Goal: Task Accomplishment & Management: Manage account settings

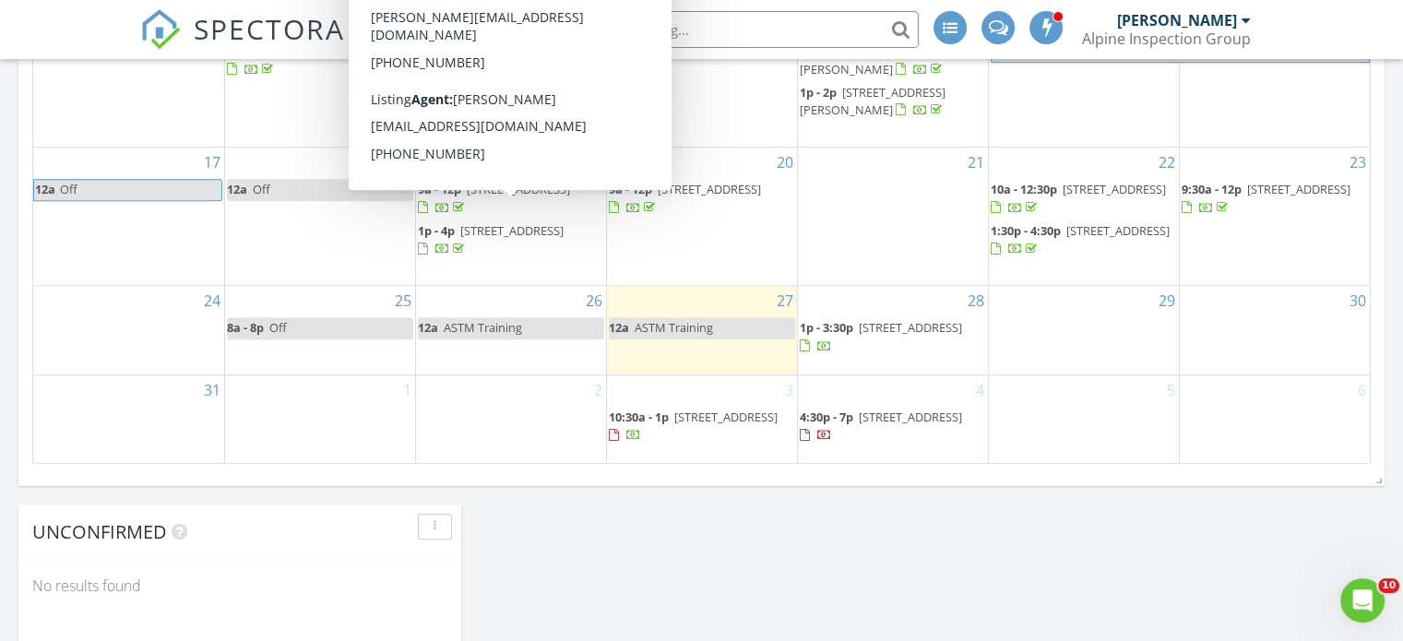
scroll to position [1199, 0]
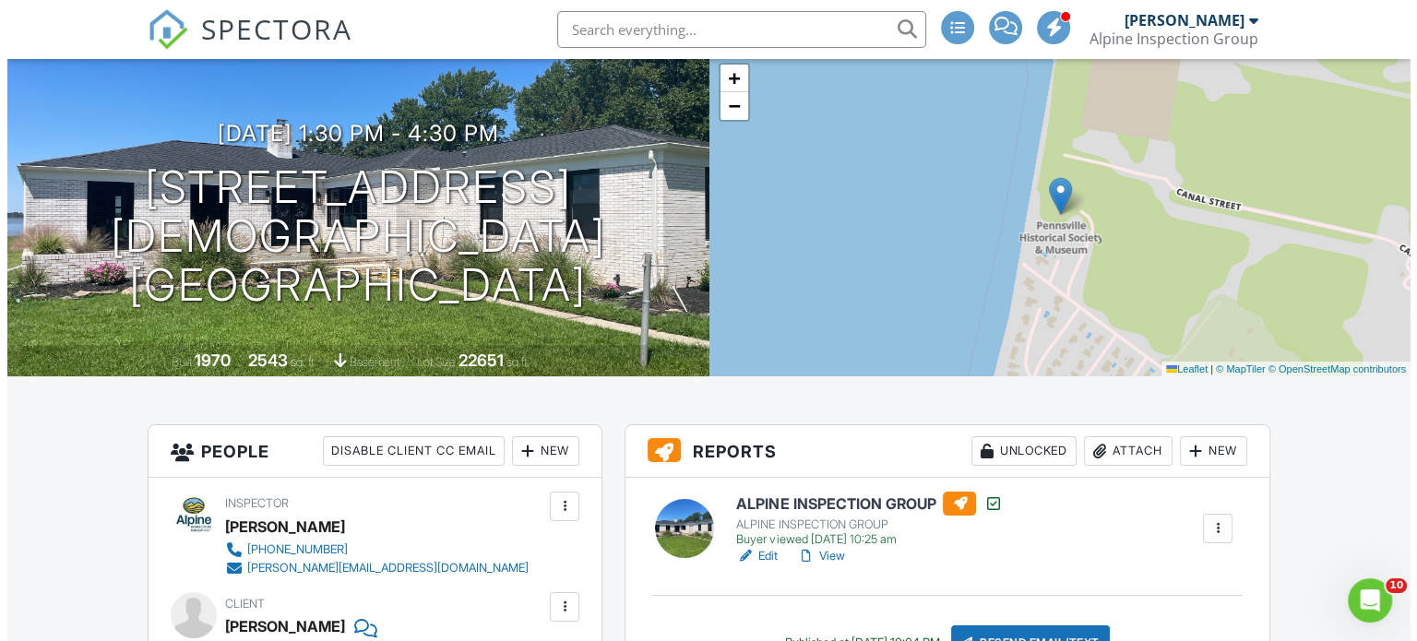
scroll to position [185, 0]
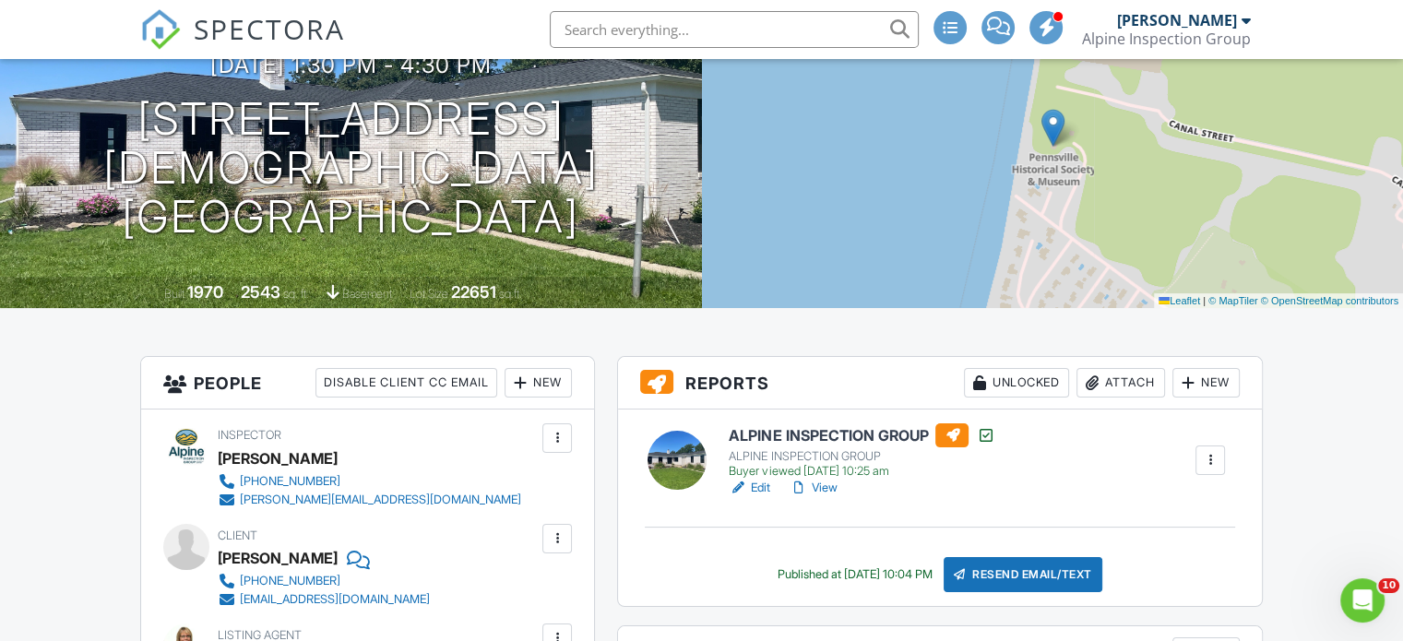
click at [1135, 380] on div "Attach" at bounding box center [1121, 383] width 89 height 30
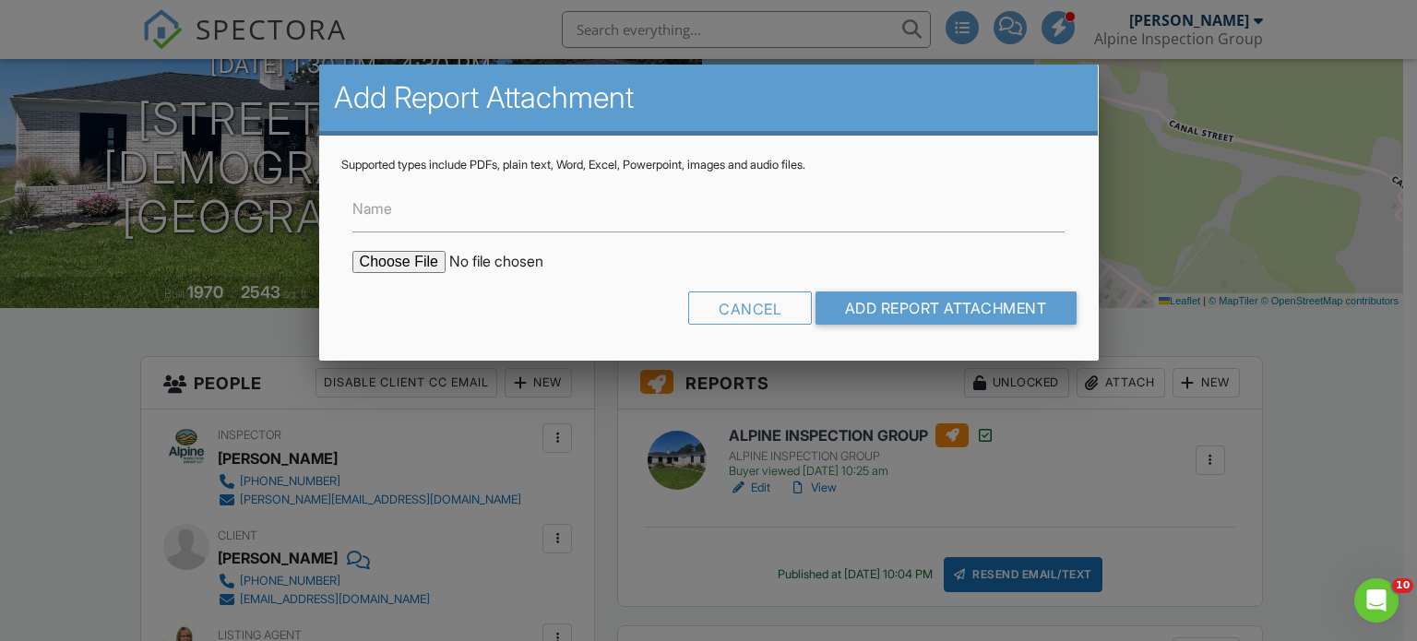
click at [720, 232] on form "Name Cancel Add Report Attachment" at bounding box center [708, 256] width 735 height 166
click at [510, 219] on input "Name" at bounding box center [708, 209] width 713 height 45
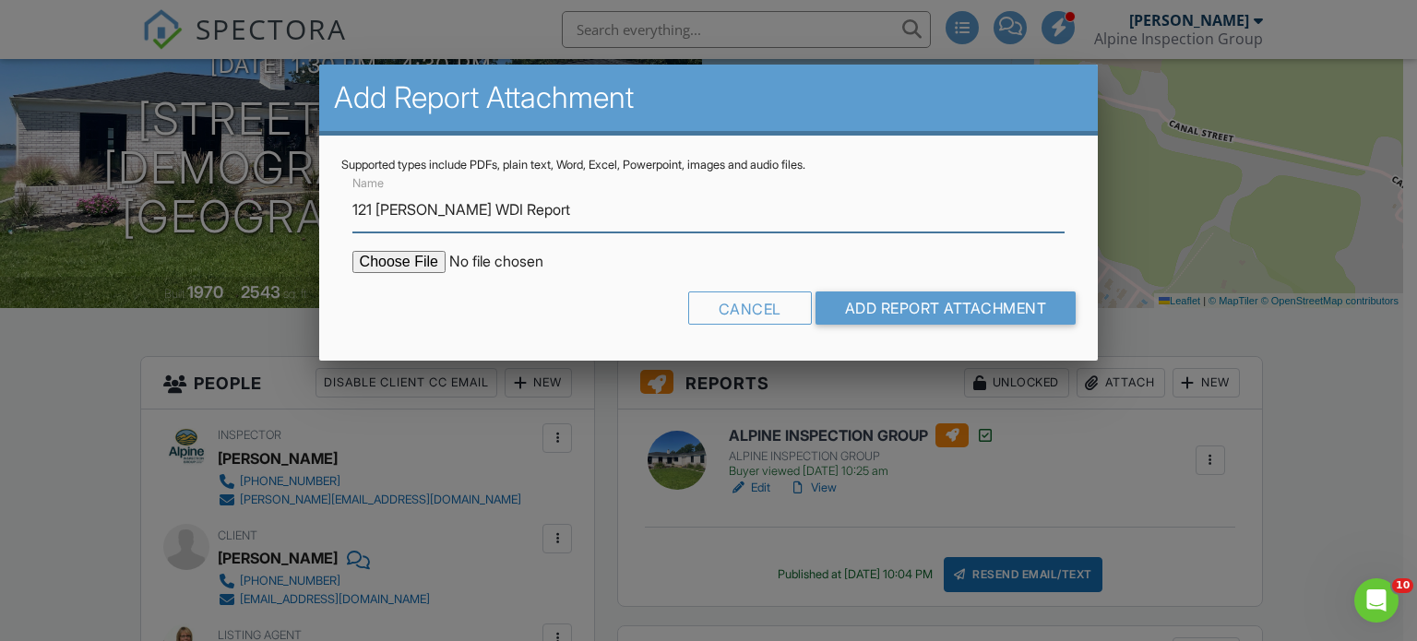
click at [484, 204] on input "121 Robert Kennedy WDI Report" at bounding box center [708, 209] width 713 height 45
type input "88 Church Landing Rd WDI Report"
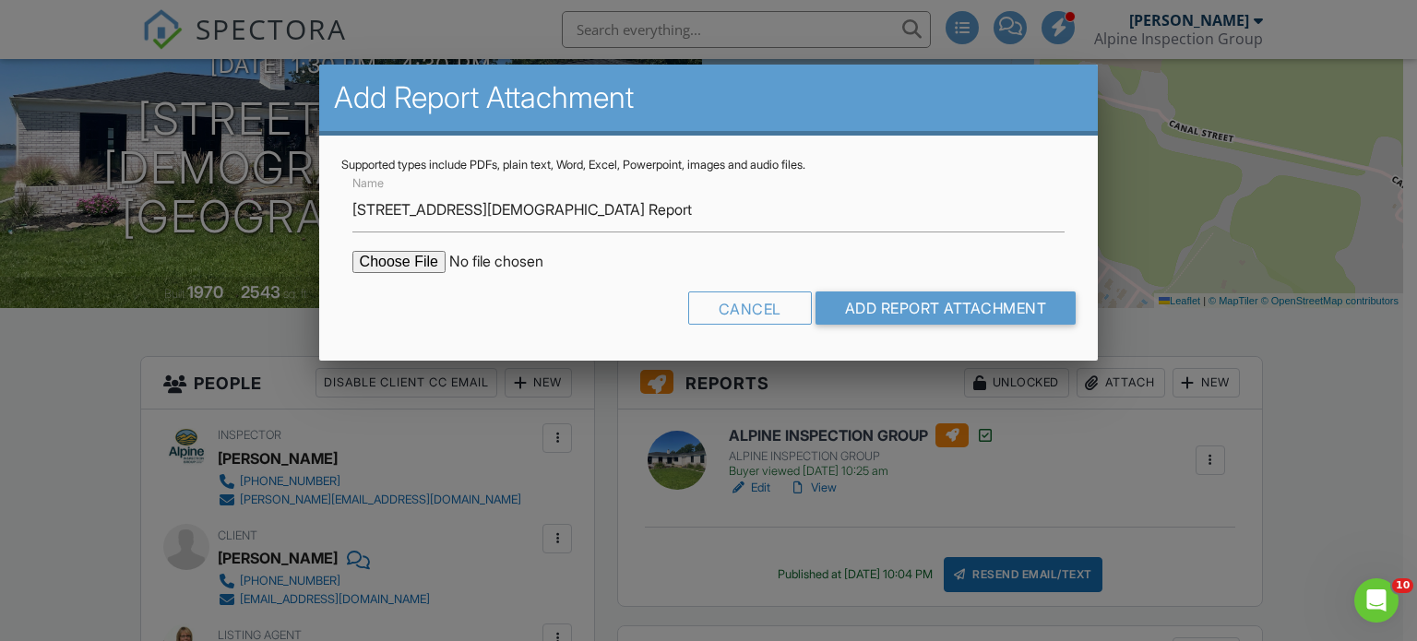
click at [396, 257] on input "file" at bounding box center [509, 262] width 314 height 22
type input "C:\fakepath\88 Church Landing NPMA33.pdf"
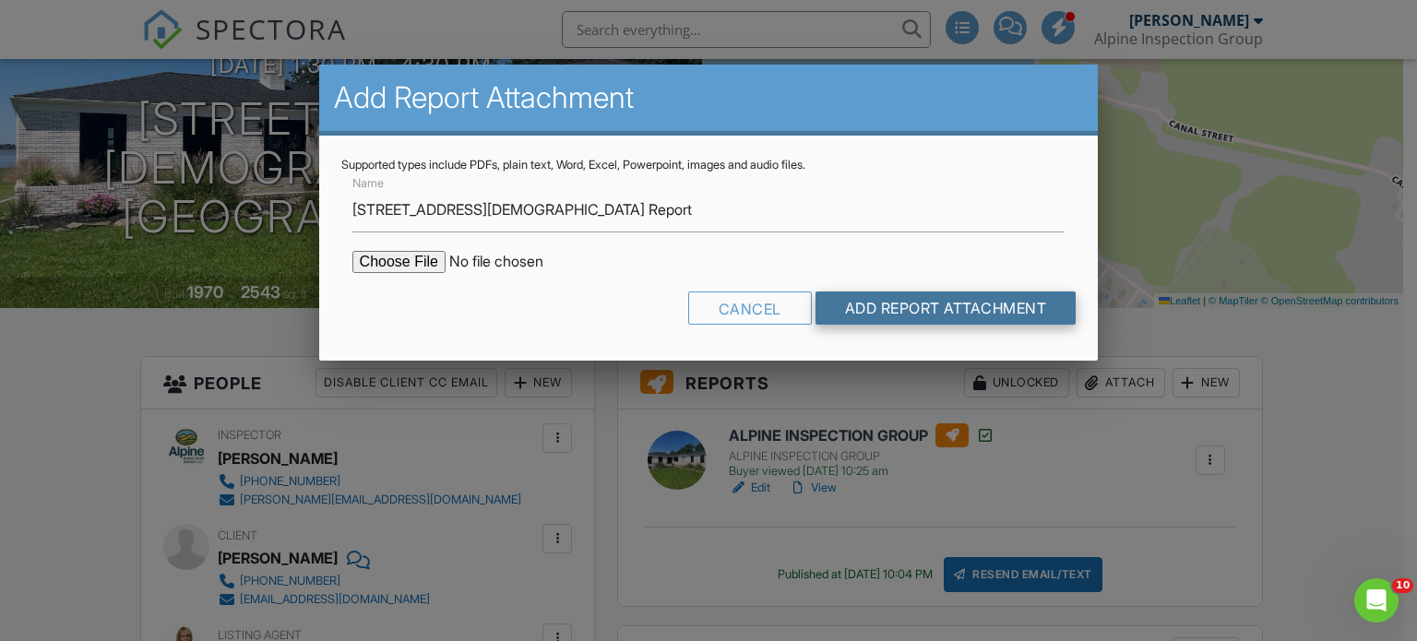
click at [971, 301] on input "Add Report Attachment" at bounding box center [946, 308] width 261 height 33
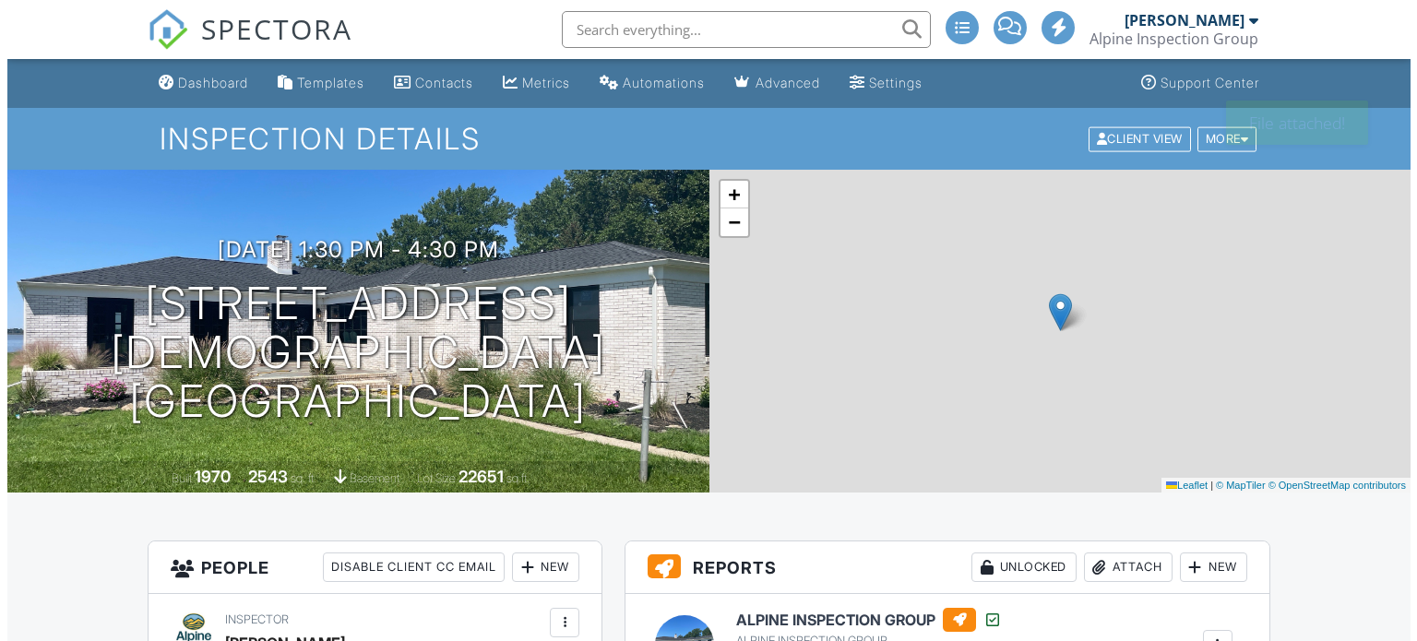
scroll to position [277, 0]
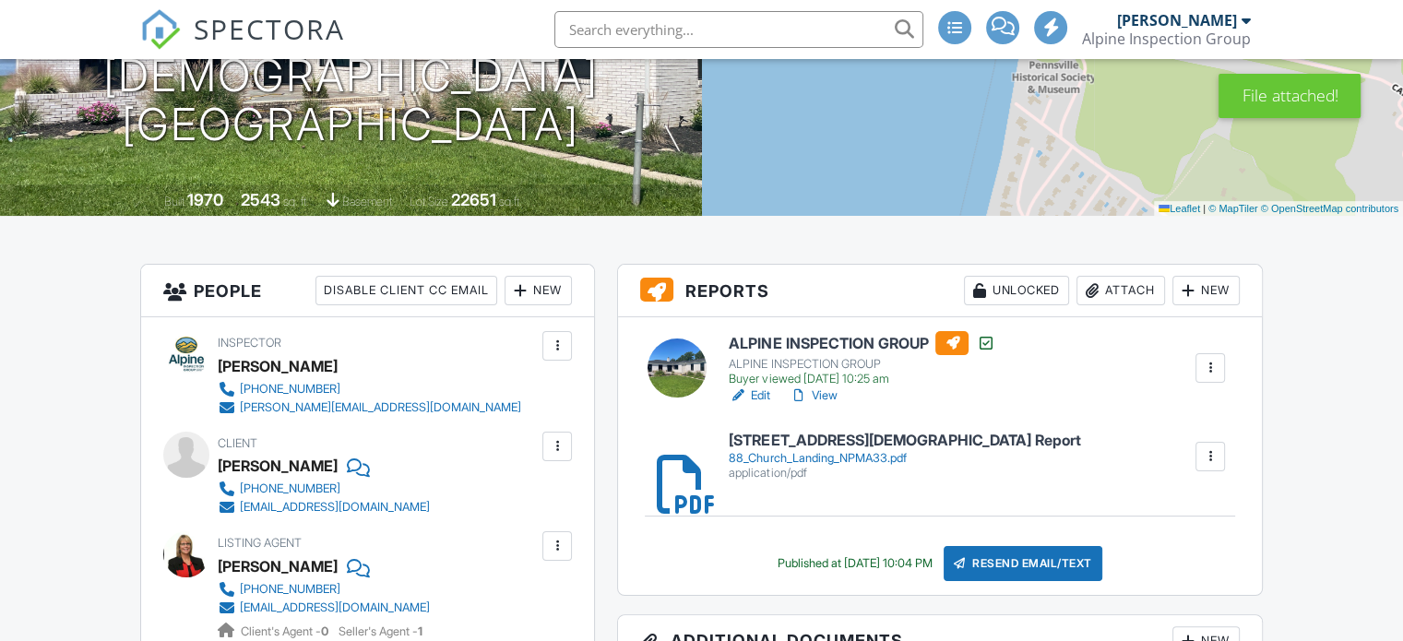
click at [1012, 563] on div "Resend Email/Text" at bounding box center [1023, 563] width 159 height 35
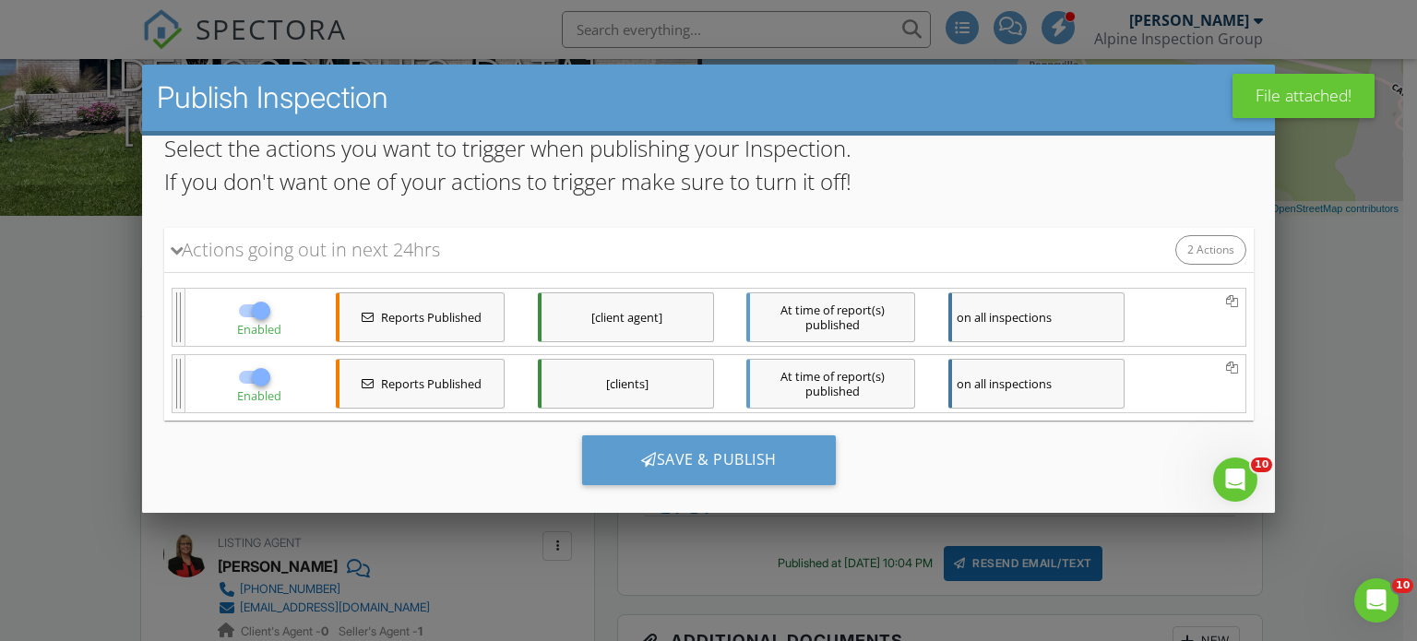
scroll to position [161, 0]
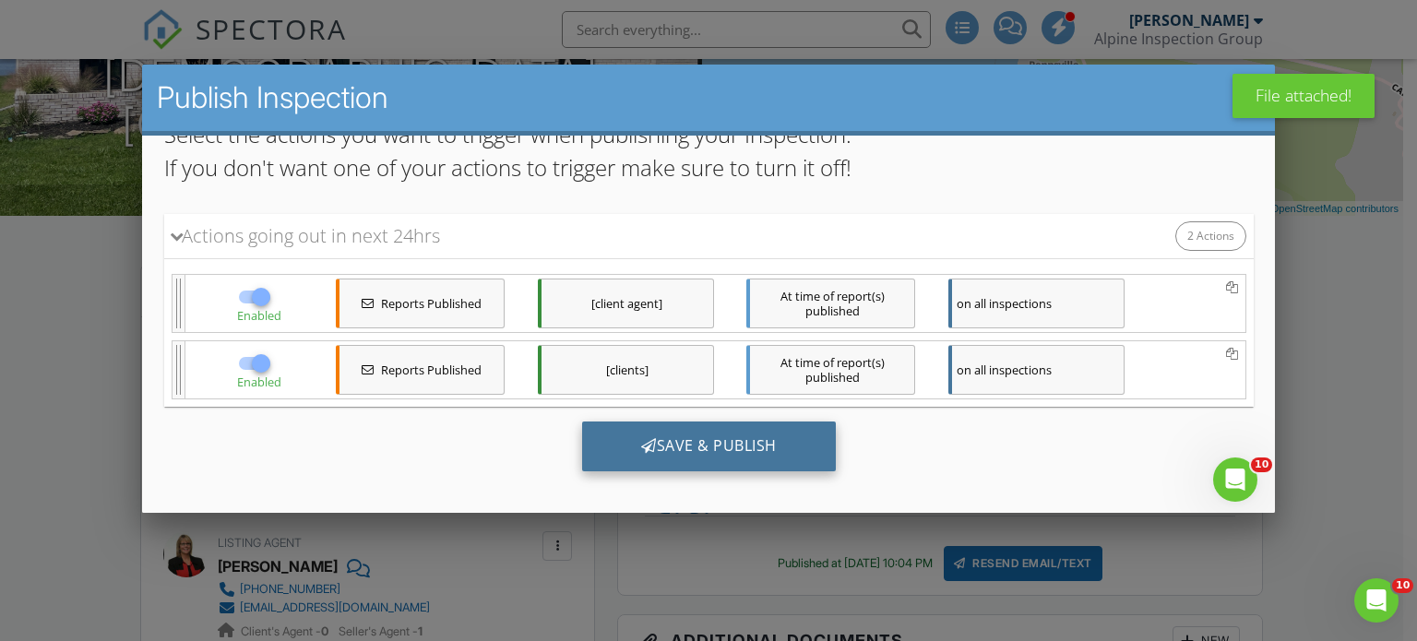
click at [676, 435] on div "Save & Publish" at bounding box center [708, 446] width 254 height 50
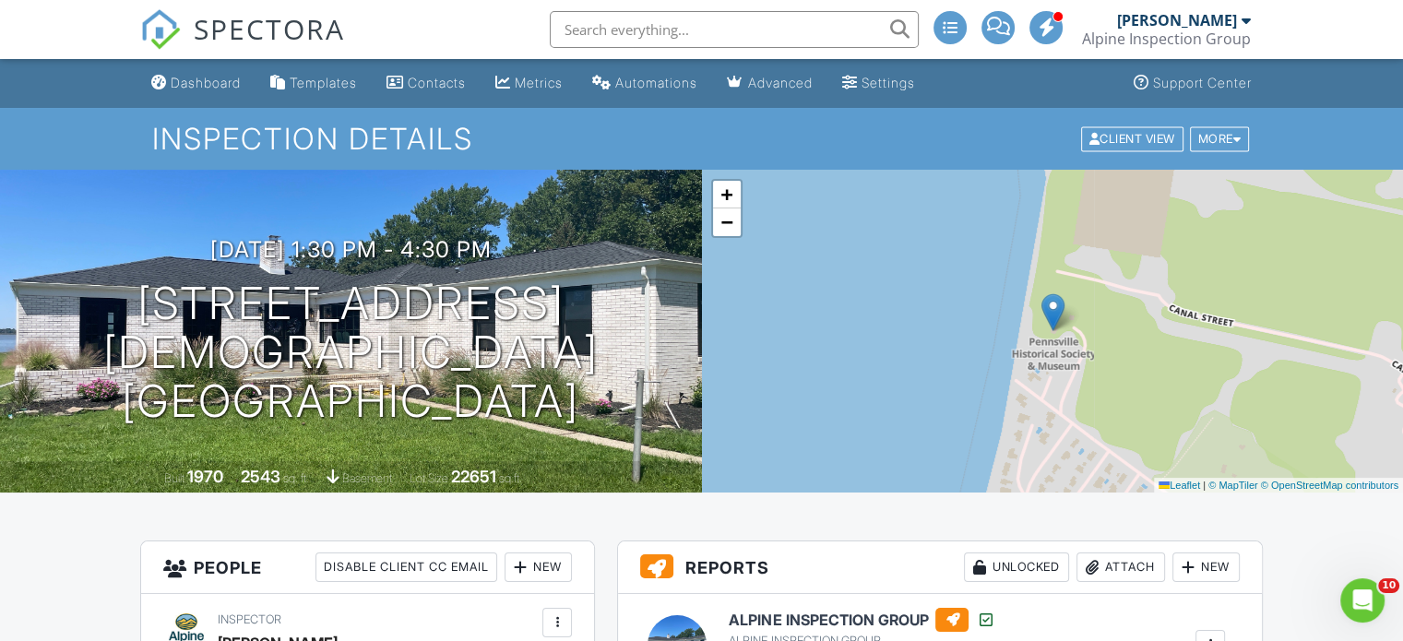
click at [239, 21] on span "SPECTORA" at bounding box center [269, 28] width 151 height 39
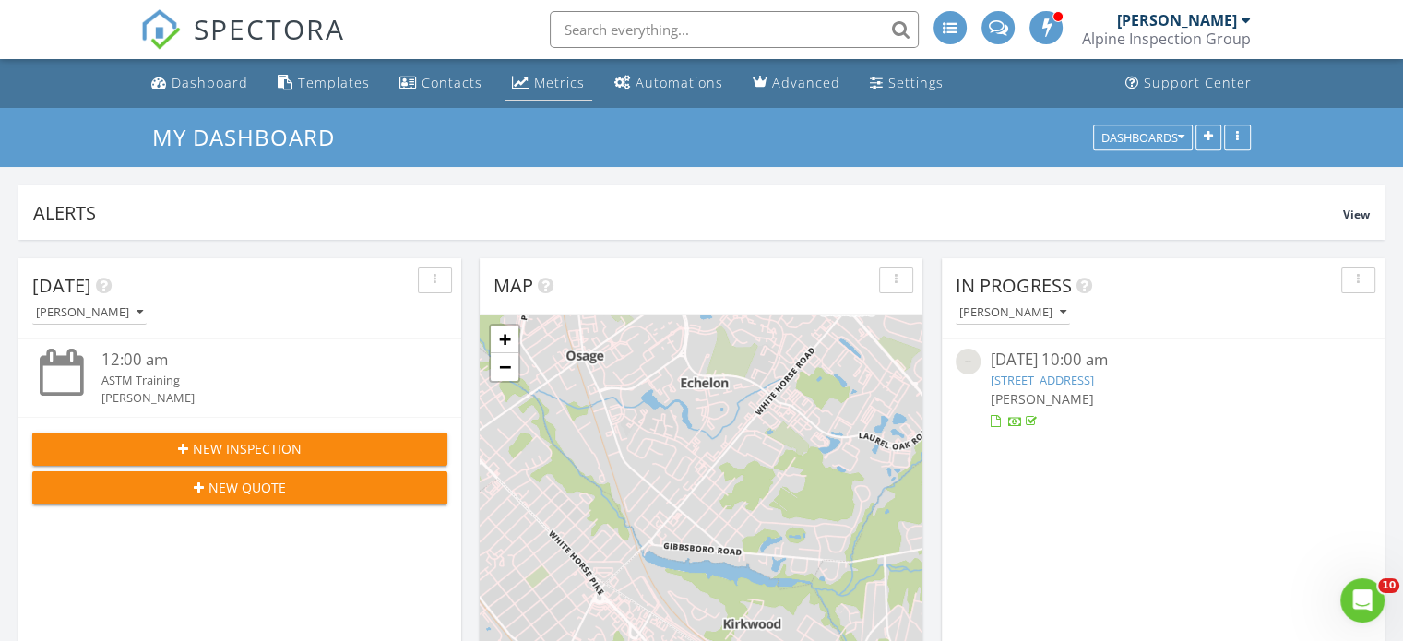
click at [537, 82] on div "Metrics" at bounding box center [559, 83] width 51 height 18
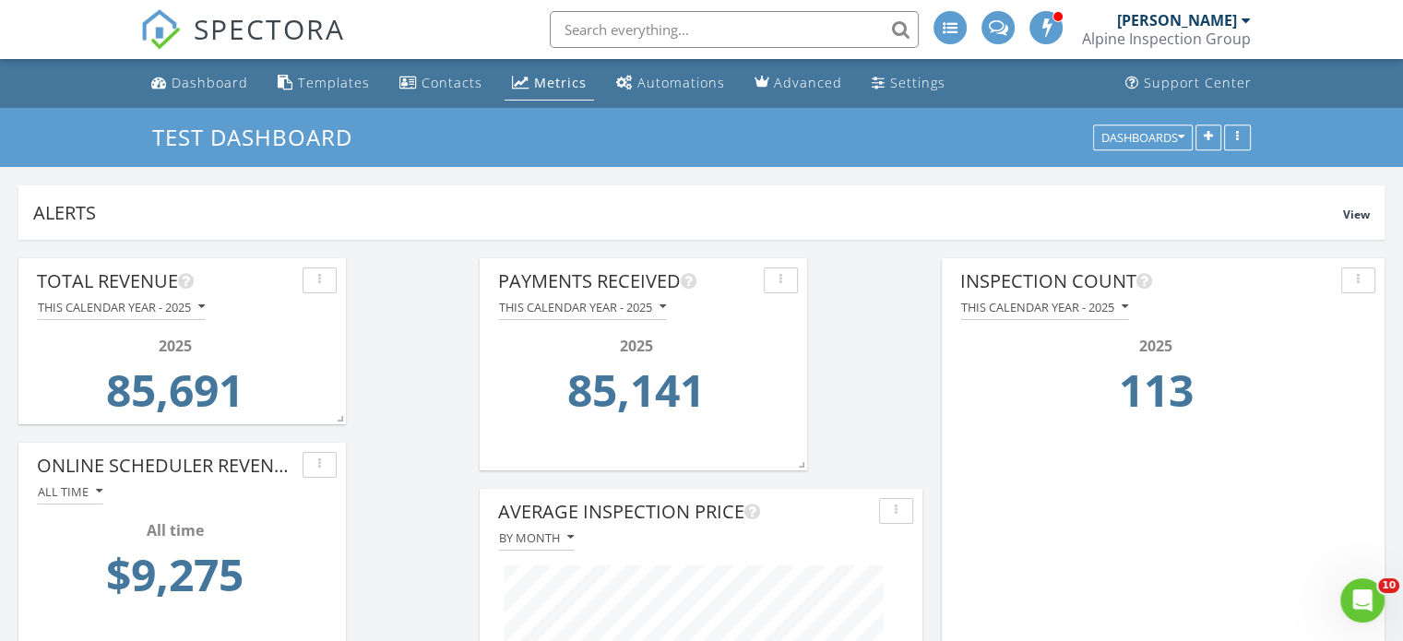
click at [262, 35] on span "SPECTORA" at bounding box center [269, 28] width 151 height 39
